Goal: Task Accomplishment & Management: Use online tool/utility

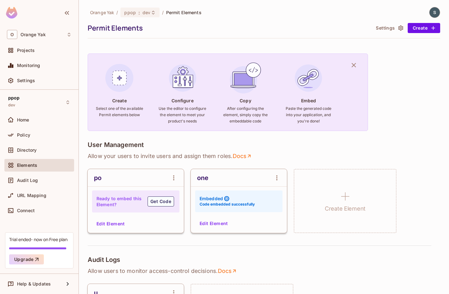
click at [219, 217] on div "one Embedded Code embedded successfully Edit Element" at bounding box center [239, 201] width 96 height 64
click at [218, 222] on button "Edit Element" at bounding box center [213, 224] width 33 height 10
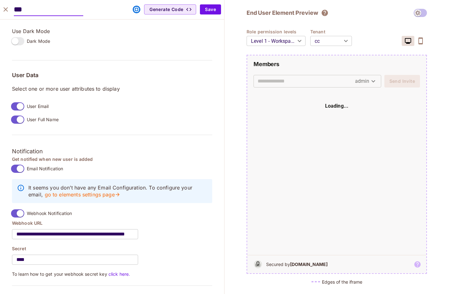
scroll to position [498, 0]
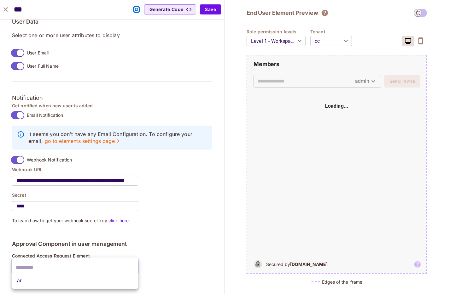
click at [54, 262] on body "O Orange Yak Projects Monitoring Settings ppop dev Home Policy Directory Elemen…" at bounding box center [224, 147] width 449 height 294
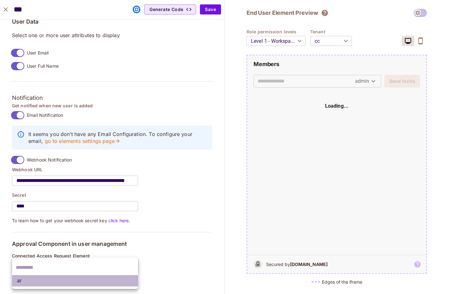
click at [51, 278] on li "ar" at bounding box center [75, 280] width 126 height 11
type input "**********"
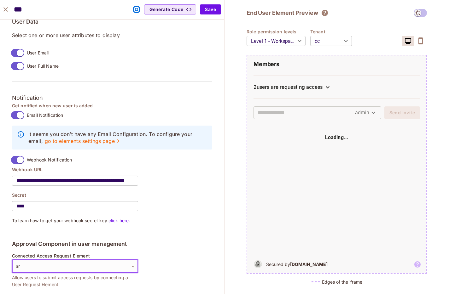
click at [322, 86] on div "2 users are requesting access" at bounding box center [287, 87] width 69 height 6
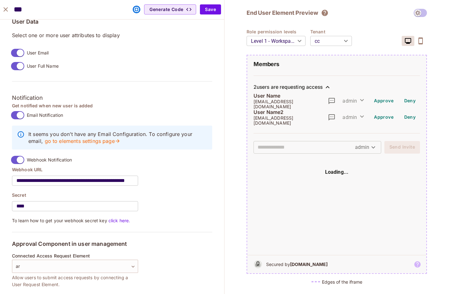
click at [322, 86] on div "2 users are requesting access" at bounding box center [287, 87] width 69 height 6
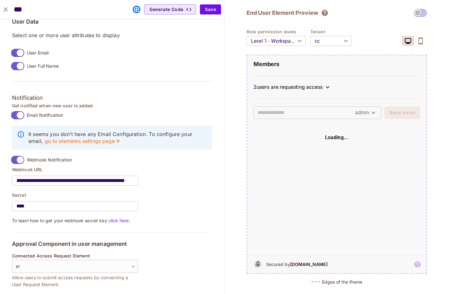
click at [302, 85] on div "2 users are requesting access" at bounding box center [287, 87] width 69 height 6
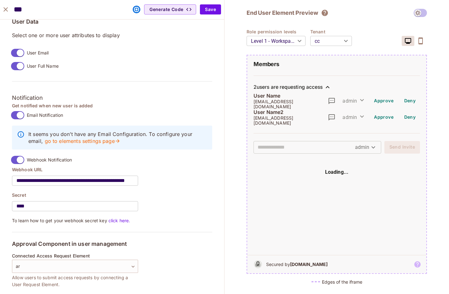
click at [302, 85] on div "2 users are requesting access" at bounding box center [287, 87] width 69 height 6
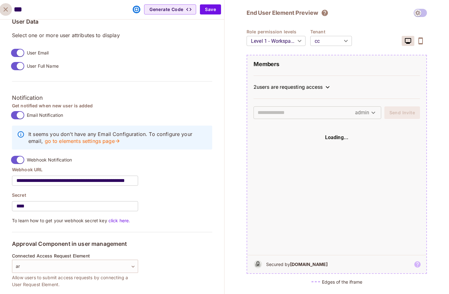
click at [3, 8] on icon "close" at bounding box center [6, 10] width 8 height 8
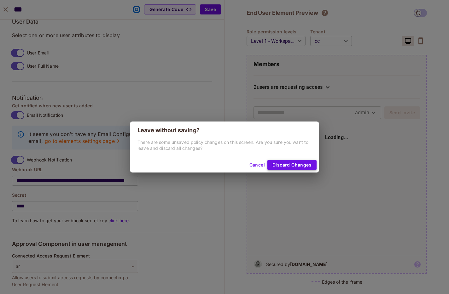
click at [282, 166] on button "Discard Changes" at bounding box center [291, 165] width 49 height 10
type input "*******"
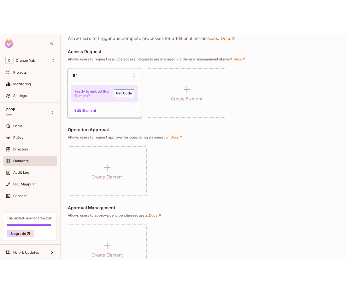
scroll to position [408, 0]
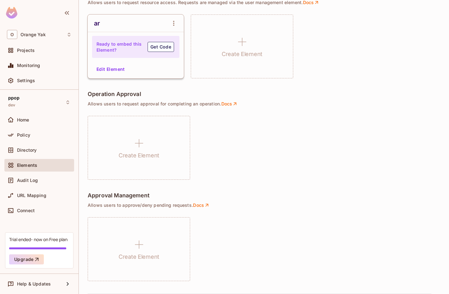
click at [446, 135] on div "Orange Yak / ppop : dev / Permit Elements Permit Elements Settings Create Creat…" at bounding box center [264, 147] width 370 height 294
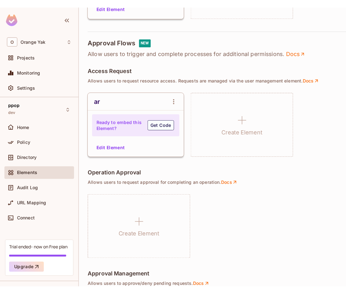
scroll to position [479, 0]
